Goal: Use online tool/utility: Utilize a website feature to perform a specific function

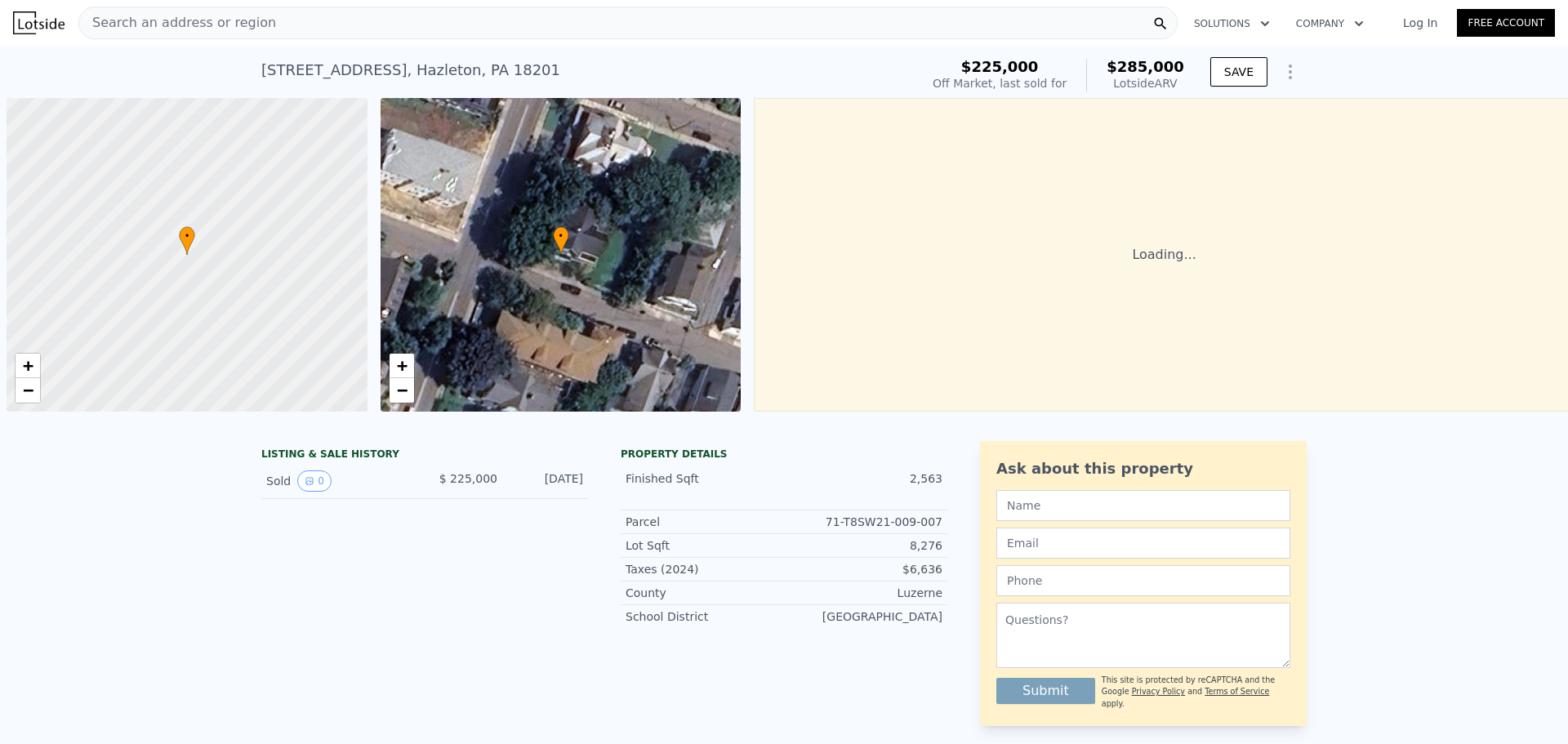
scroll to position [0, 7]
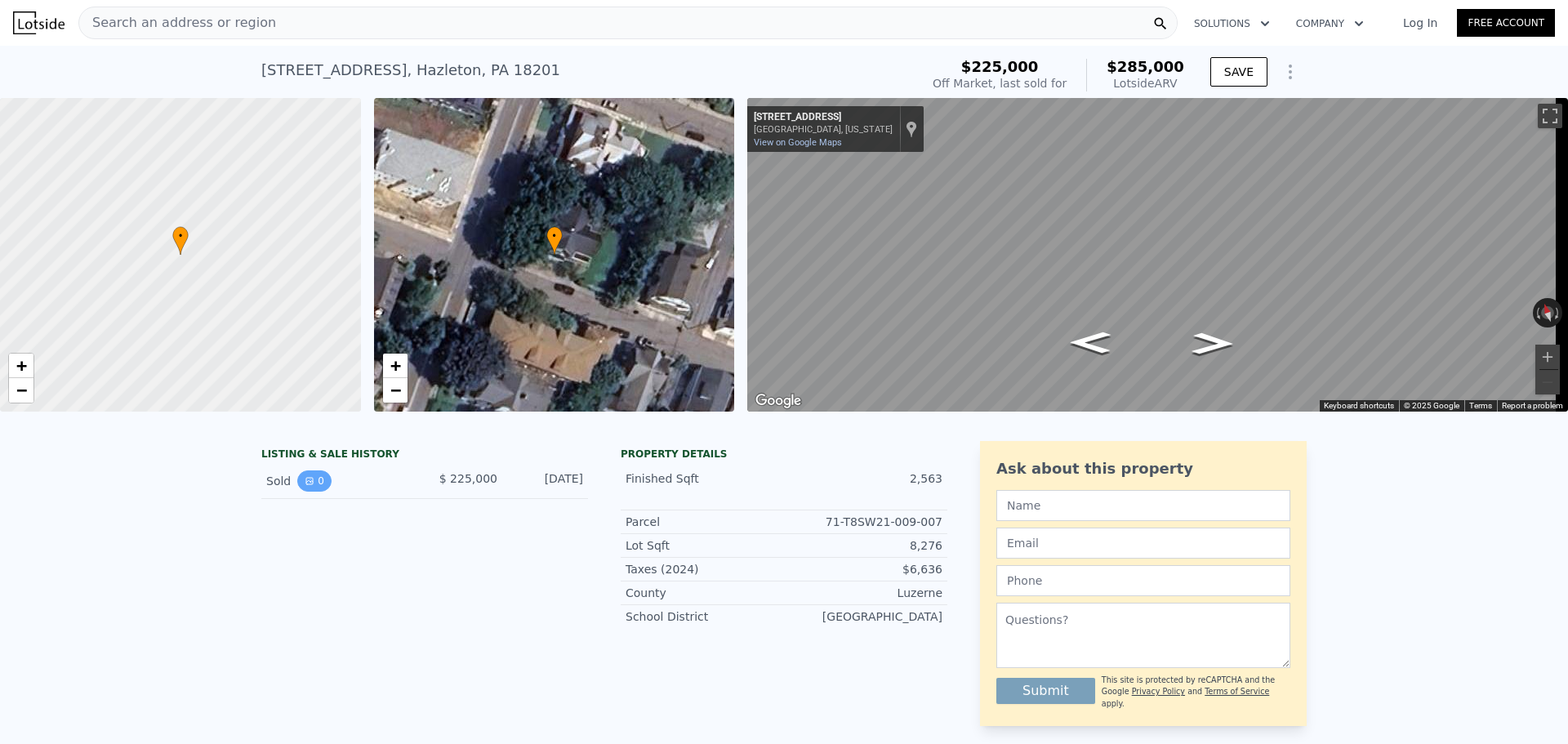
click at [318, 491] on button "0" at bounding box center [314, 482] width 35 height 22
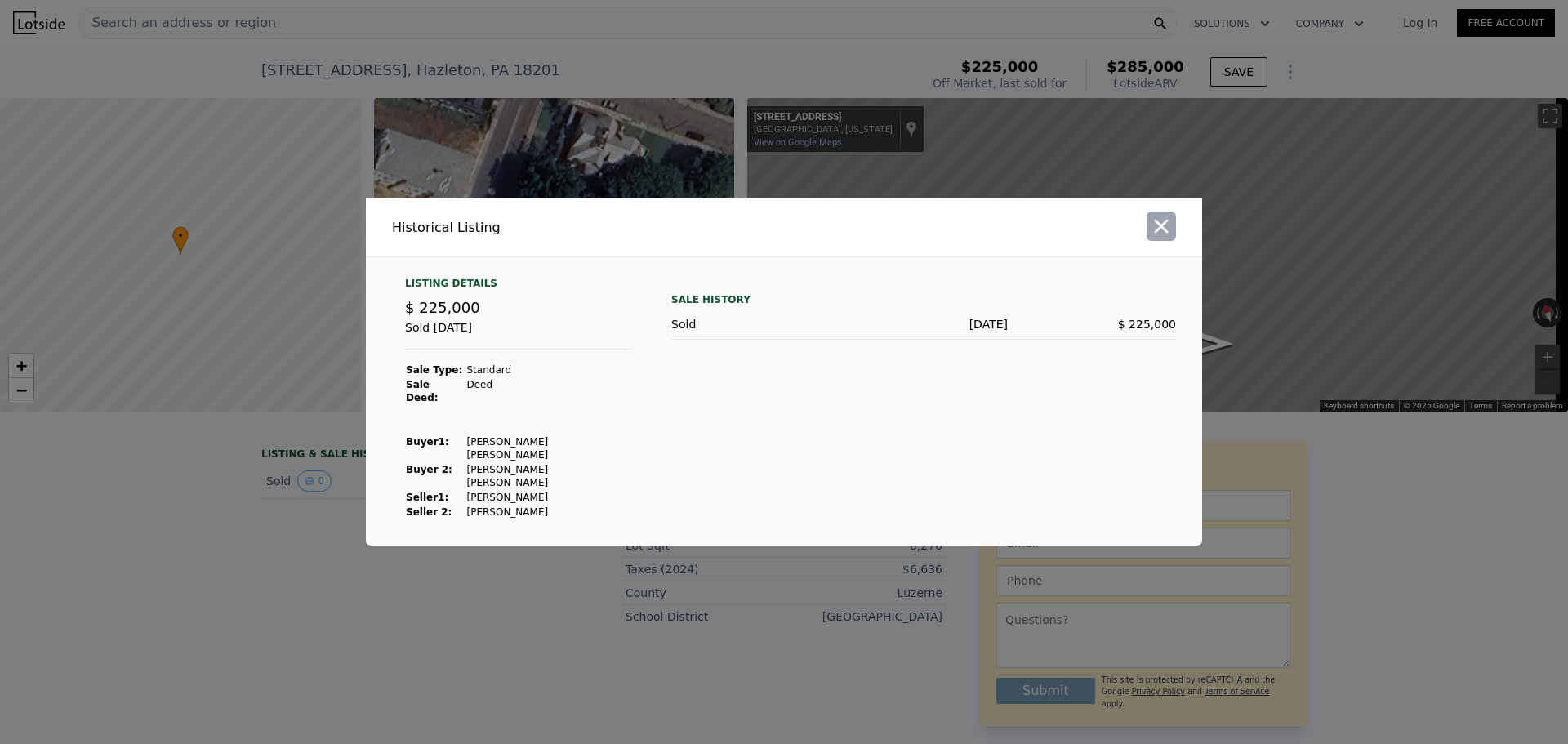
click at [1159, 234] on icon "button" at bounding box center [1161, 227] width 14 height 14
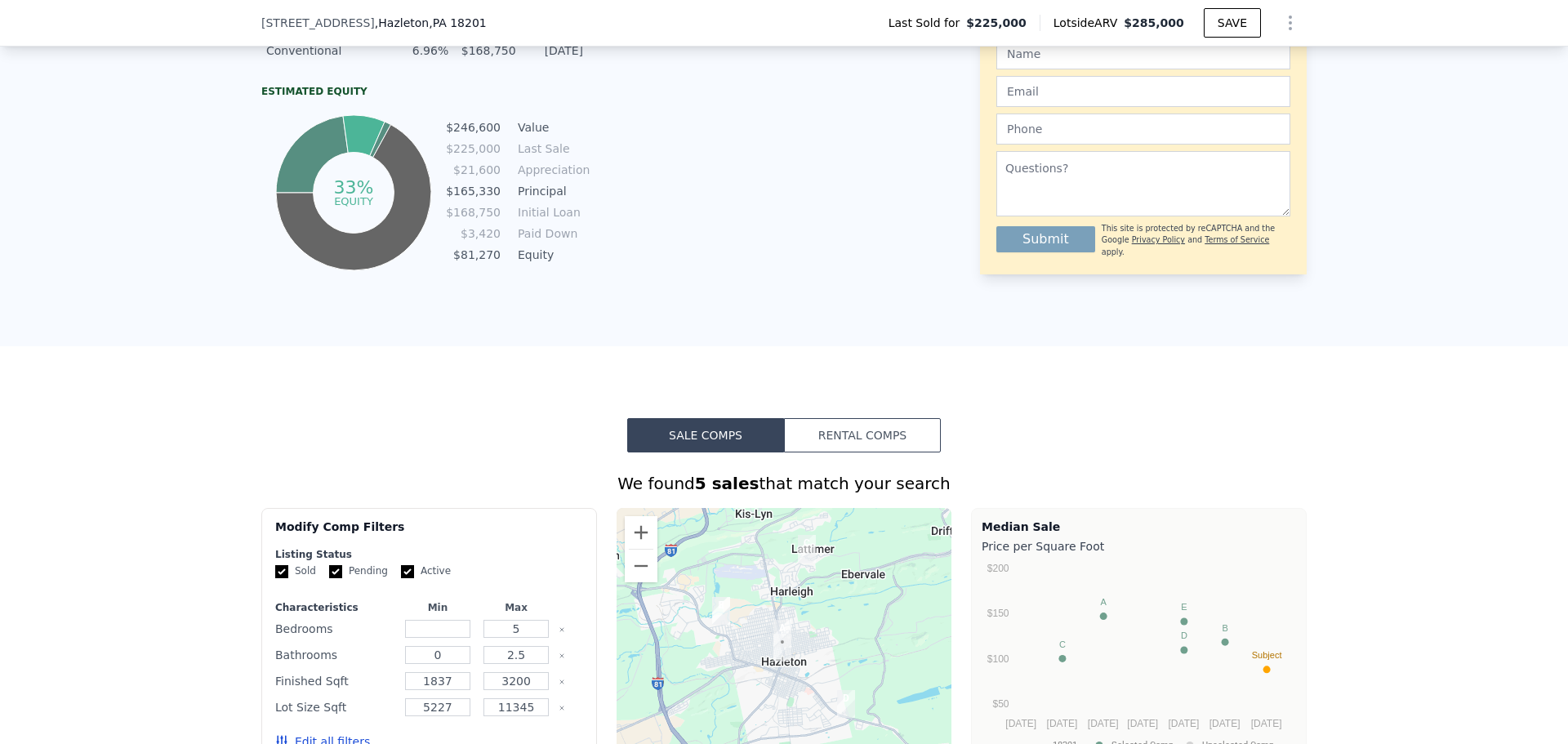
scroll to position [1082, 0]
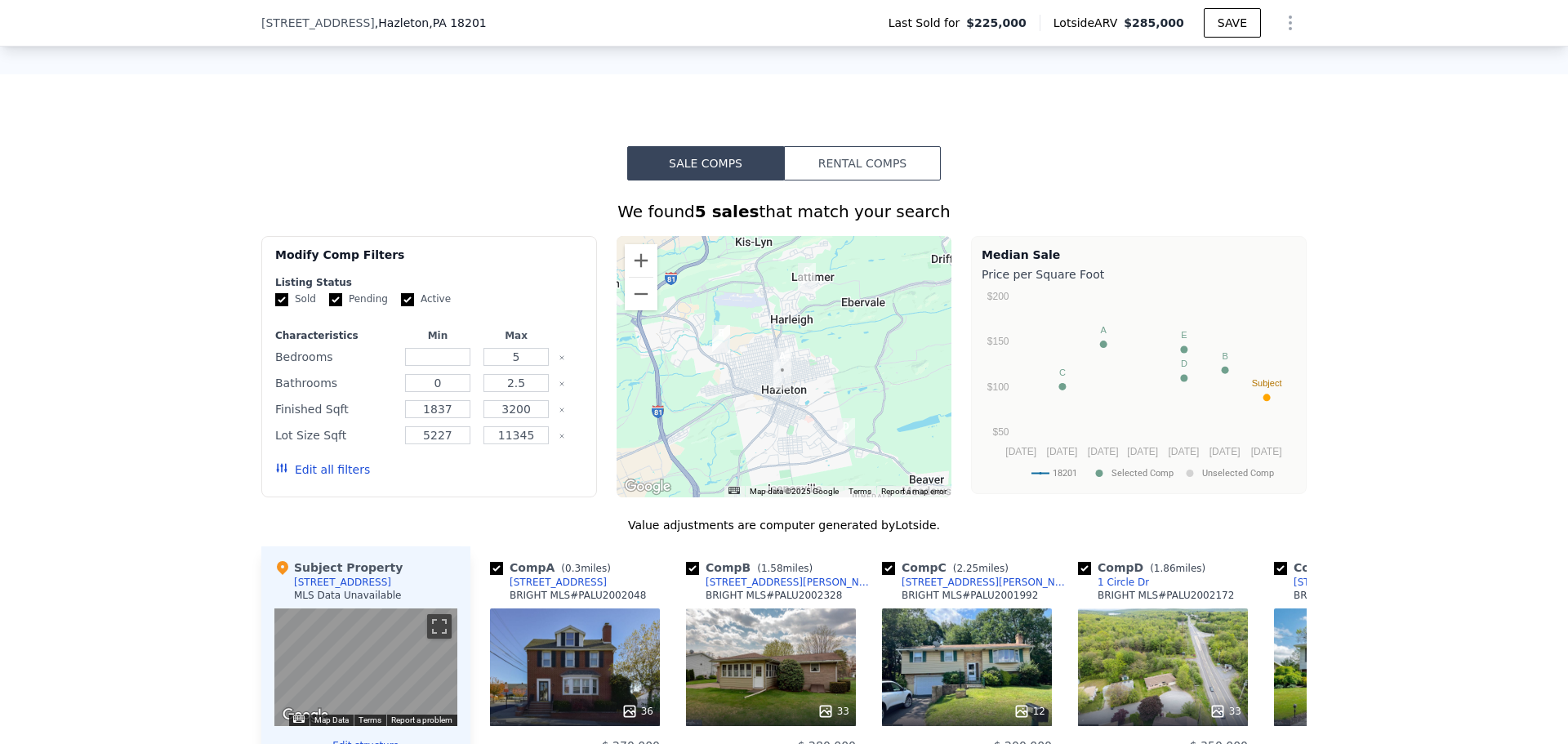
click at [892, 163] on button "Rental Comps" at bounding box center [862, 163] width 157 height 35
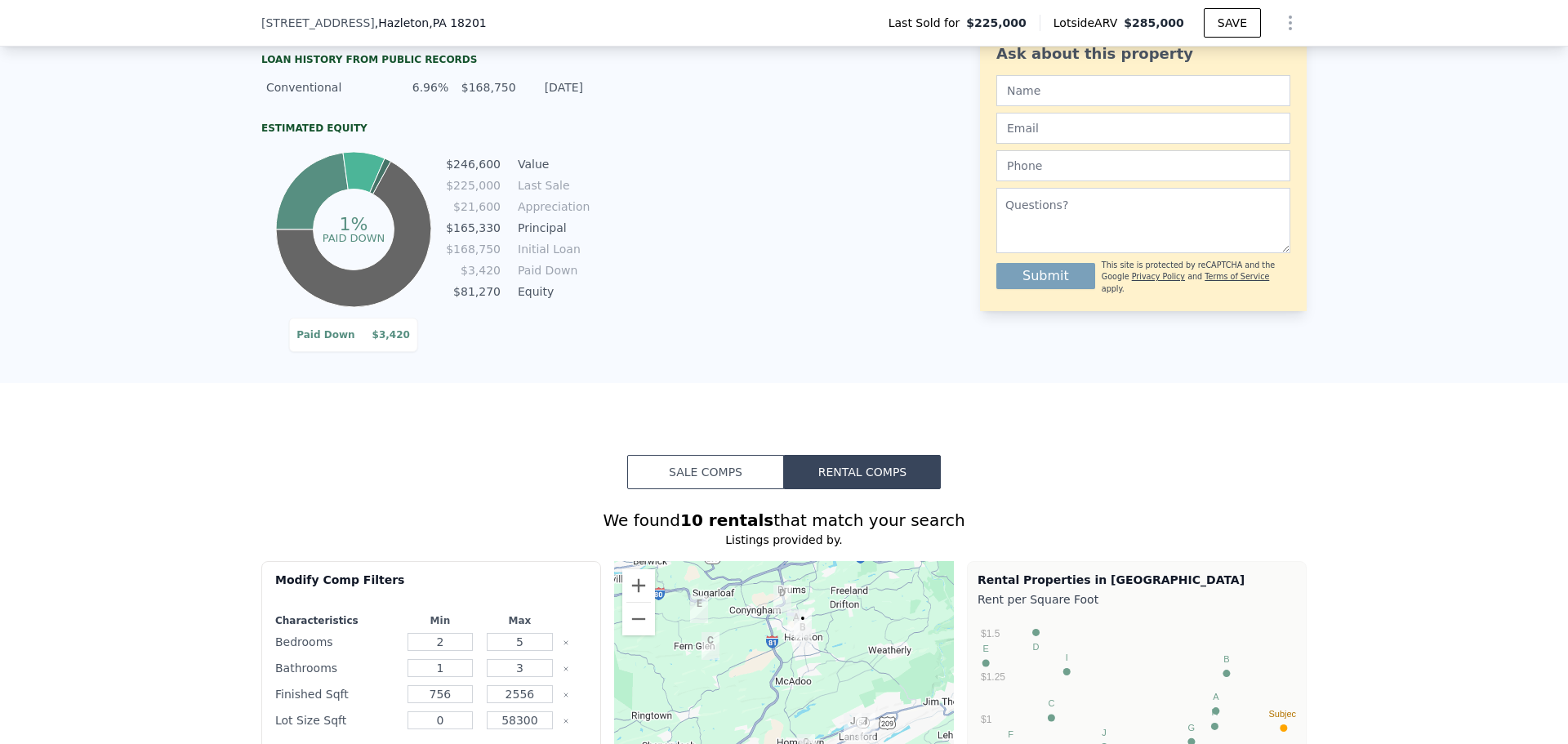
scroll to position [817, 0]
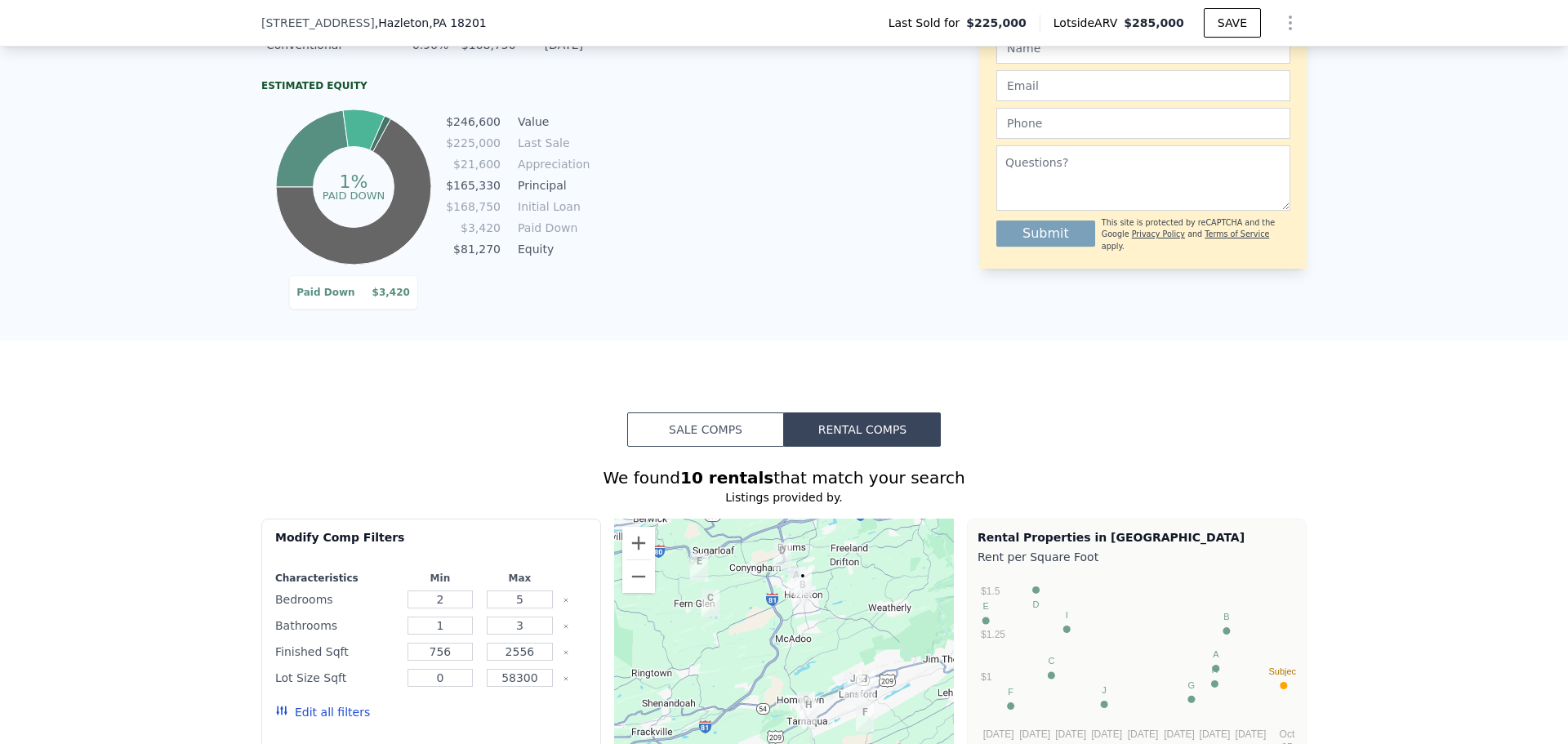
click at [686, 438] on button "Sale Comps" at bounding box center [706, 429] width 157 height 35
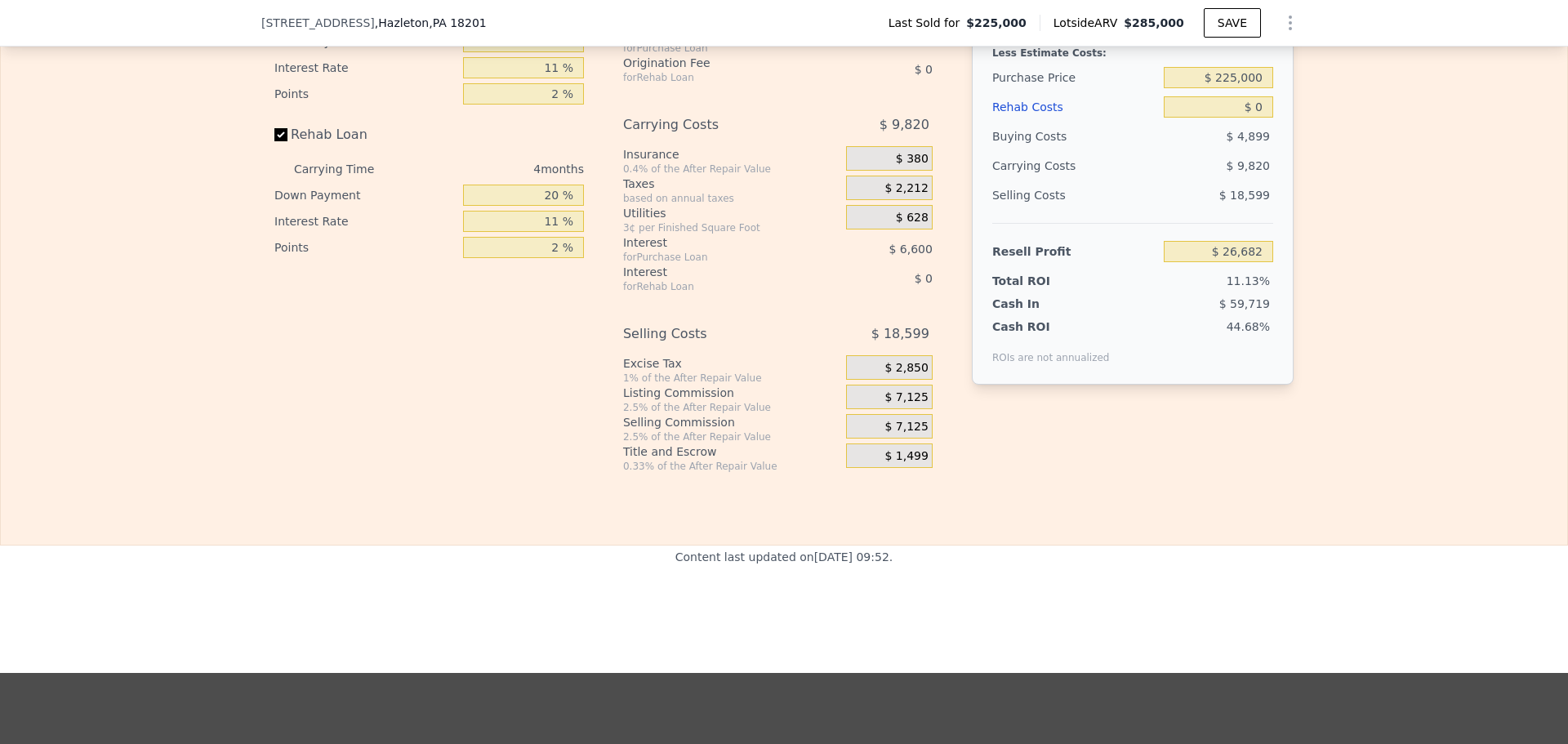
scroll to position [2178, 0]
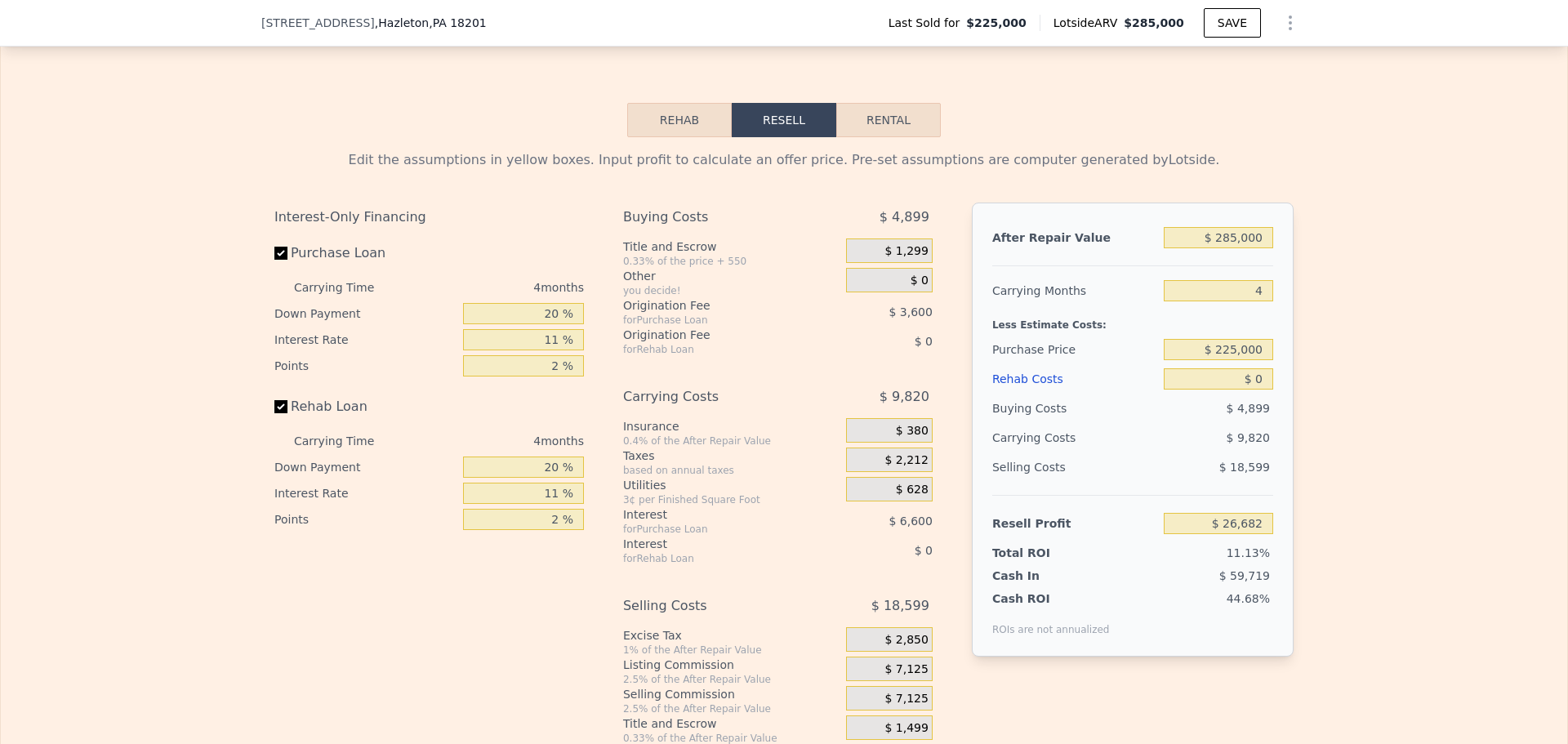
click at [700, 137] on button "Rehab" at bounding box center [680, 119] width 105 height 35
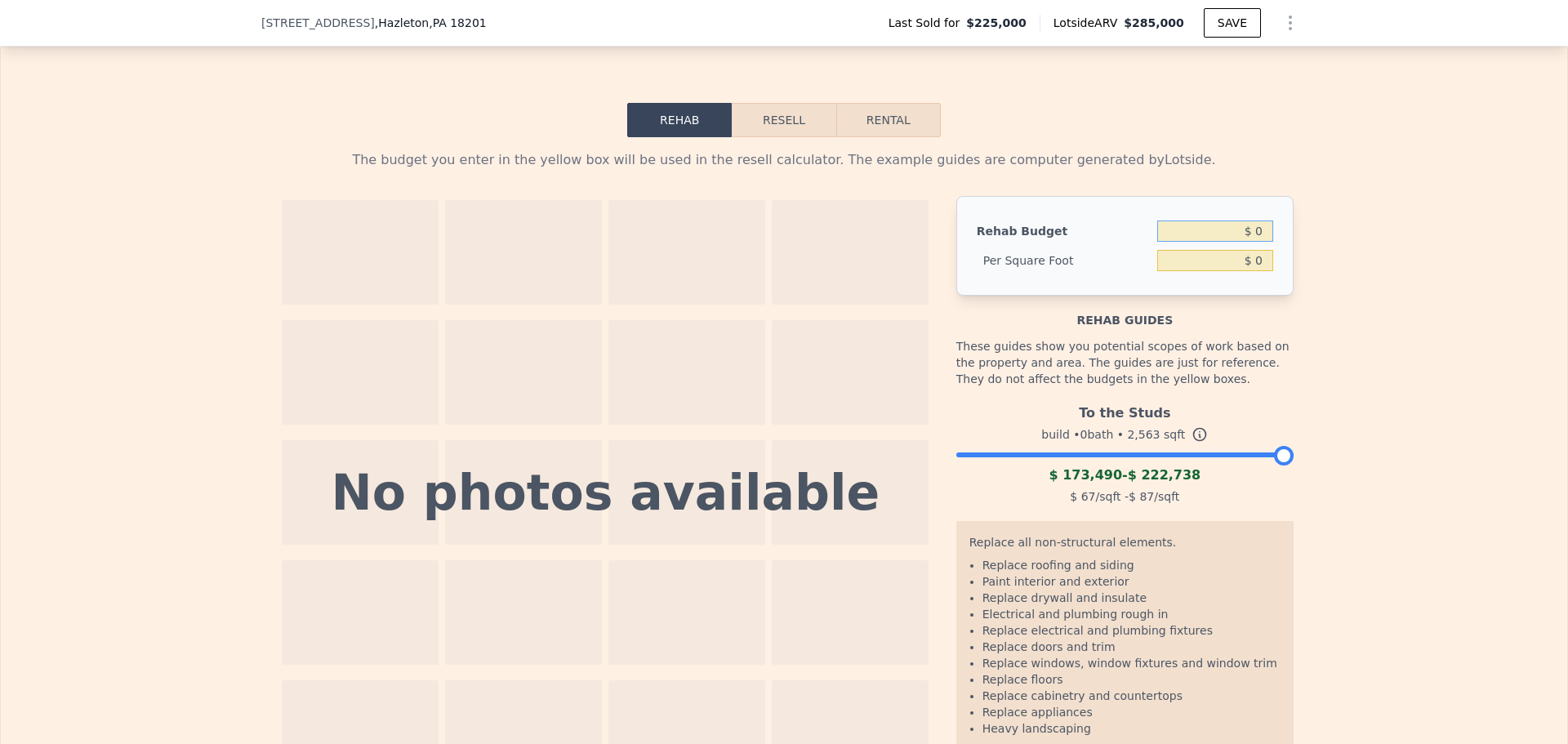
click at [1190, 242] on input "$ 0" at bounding box center [1216, 231] width 116 height 22
type input "$ 100,000"
type input "$ 39.02"
click at [1367, 173] on div "The budget you enter in the yellow box will be used in the resell calculator. T…" at bounding box center [784, 463] width 1566 height 651
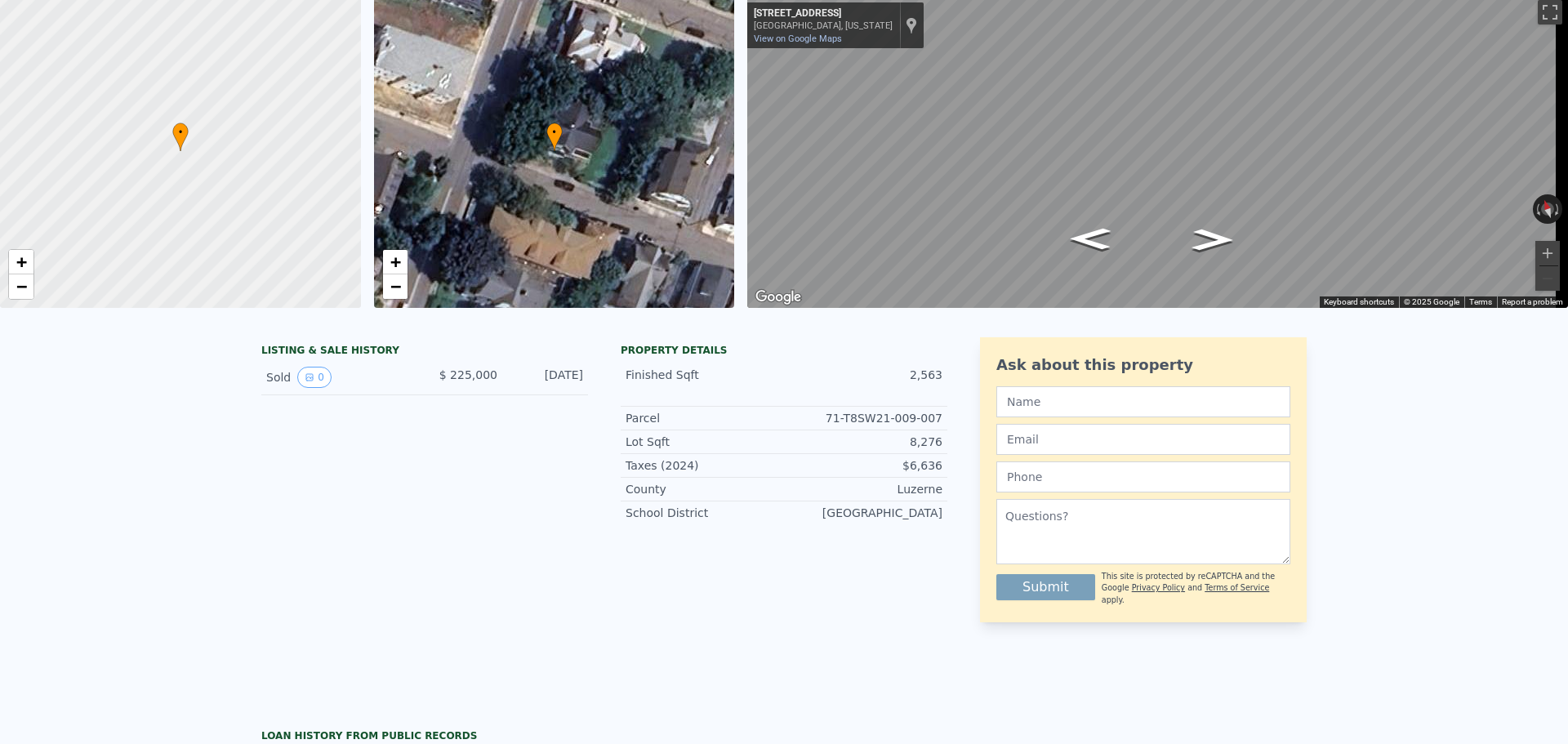
scroll to position [0, 0]
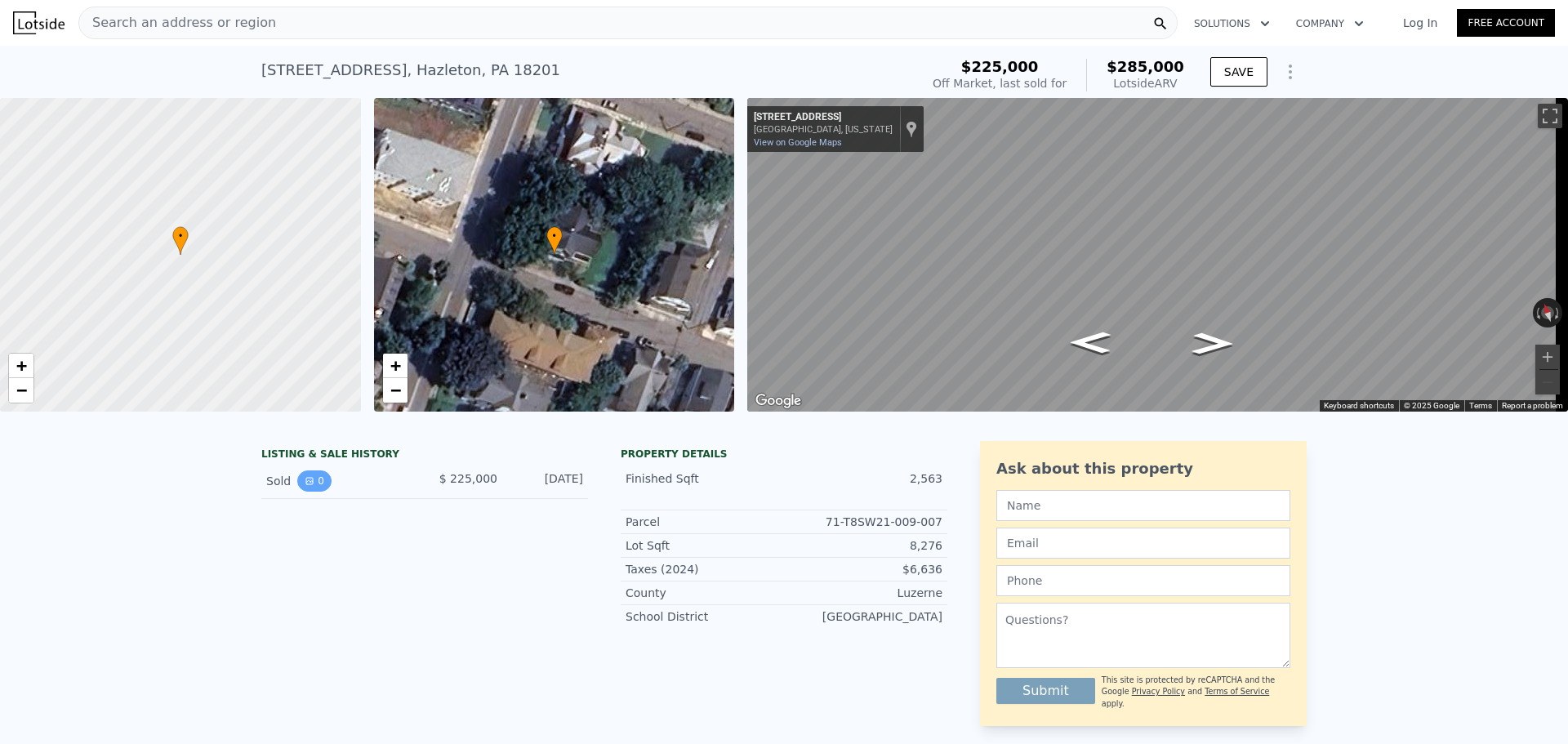
click at [303, 491] on button "0" at bounding box center [314, 482] width 35 height 22
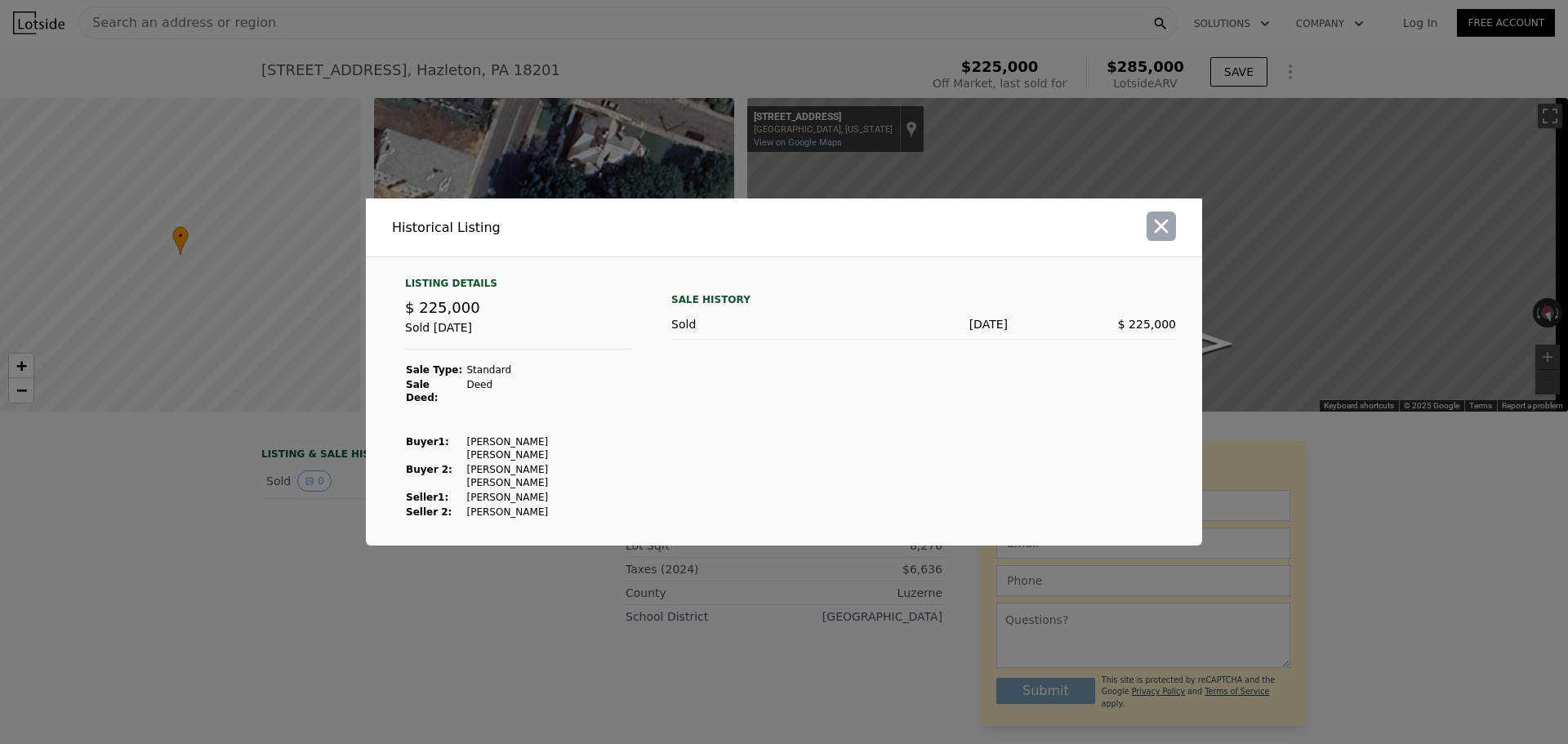
click at [1156, 238] on icon "button" at bounding box center [1160, 226] width 23 height 23
